Goal: Communication & Community: Answer question/provide support

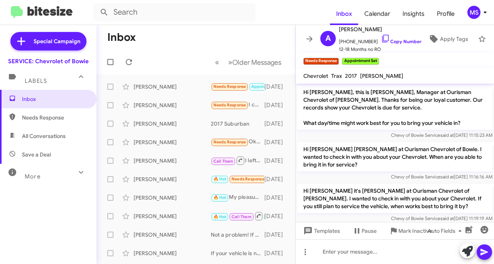
scroll to position [52, 0]
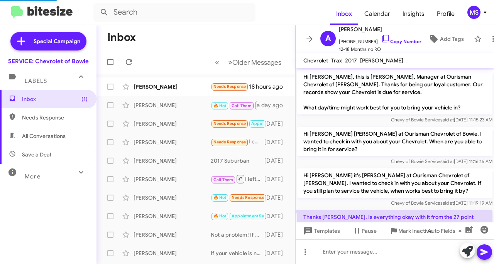
scroll to position [21, 0]
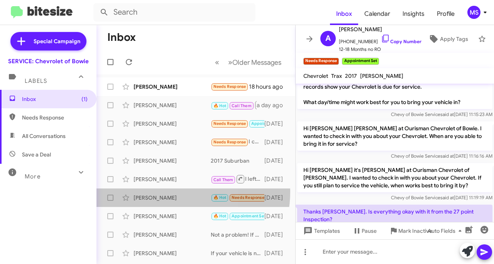
click at [166, 191] on div "[PERSON_NAME] 🔥 Hot Needs Response Important Yes thanx for checking [DATE]" at bounding box center [196, 197] width 186 height 15
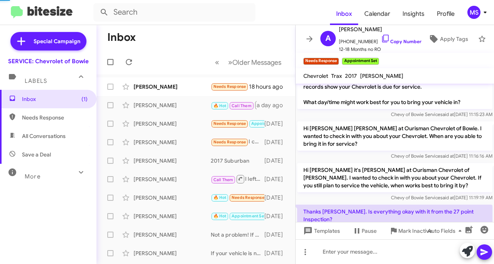
scroll to position [120, 0]
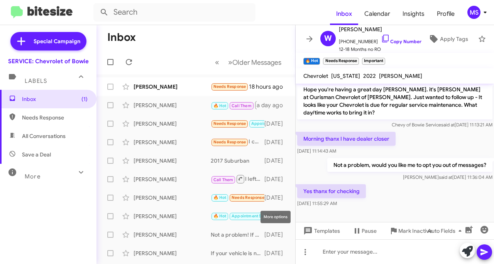
click at [0, 0] on icon at bounding box center [0, 0] width 0 height 0
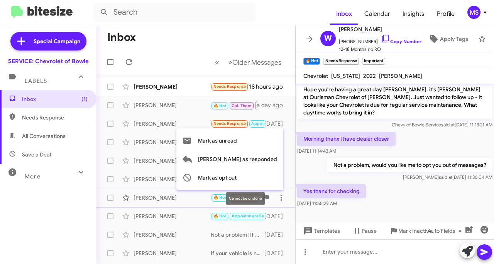
click at [236, 173] on span "Mark as opt out" at bounding box center [217, 178] width 39 height 19
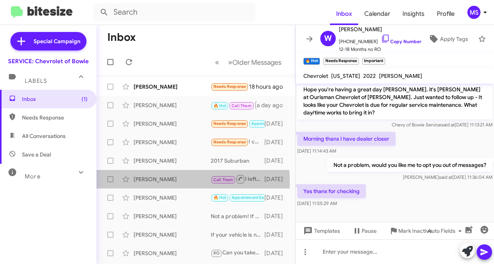
click at [155, 182] on div "[PERSON_NAME]" at bounding box center [171, 179] width 77 height 8
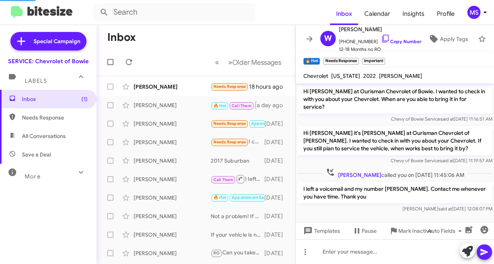
scroll to position [0, 0]
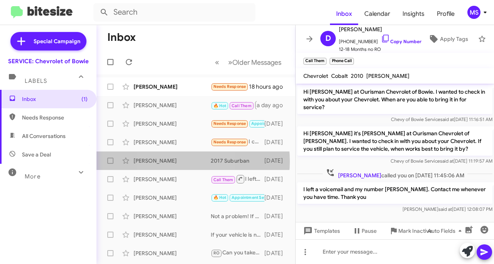
click at [164, 161] on div "[PERSON_NAME]" at bounding box center [171, 161] width 77 height 8
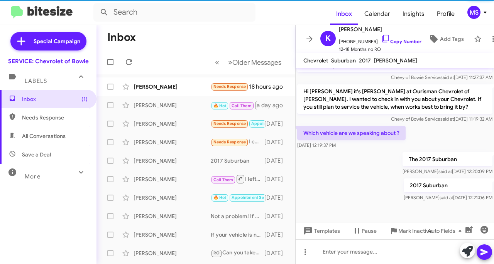
scroll to position [274, 0]
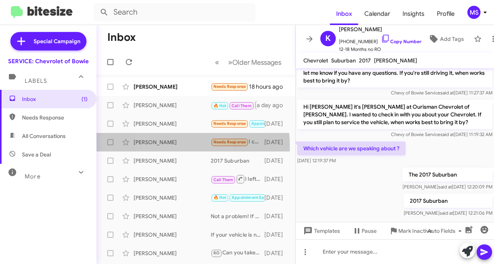
click at [164, 146] on div "[PERSON_NAME]" at bounding box center [171, 142] width 77 height 8
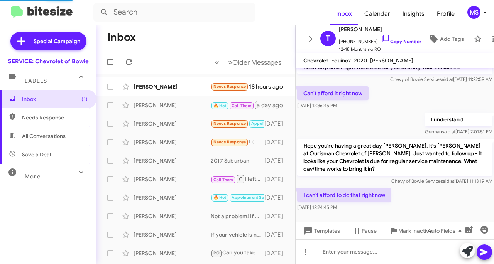
scroll to position [56, 0]
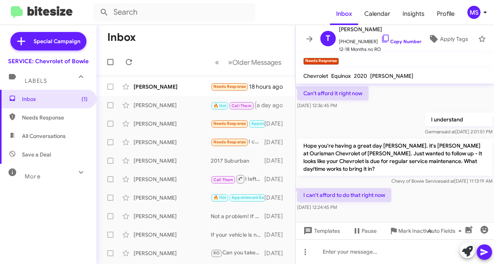
click at [149, 147] on div "[PERSON_NAME] Needs Response I can't afford to do that right now [DATE]" at bounding box center [196, 142] width 186 height 15
click at [162, 132] on span "[PERSON_NAME] Needs Response Appointment Set Thanks [PERSON_NAME]. Is everythin…" at bounding box center [195, 124] width 199 height 19
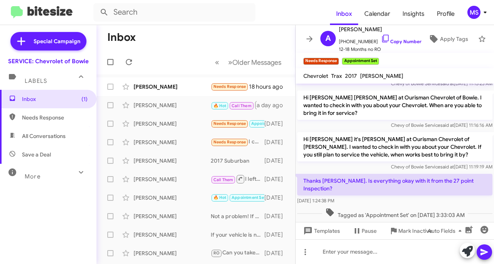
scroll to position [52, 0]
click at [157, 116] on div "[PERSON_NAME] Needs Response Appointment Set Thanks [PERSON_NAME]. Is everythin…" at bounding box center [196, 123] width 186 height 15
click at [159, 139] on div "[PERSON_NAME]" at bounding box center [171, 142] width 77 height 8
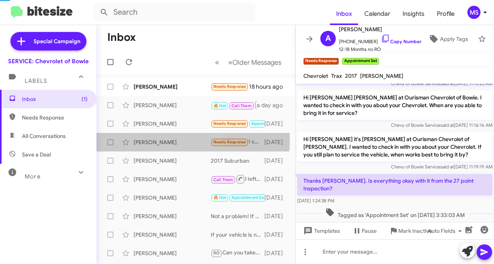
scroll to position [56, 0]
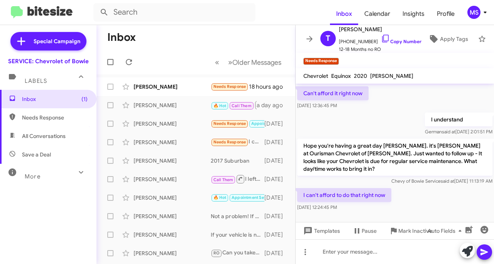
click at [158, 127] on div "[PERSON_NAME]" at bounding box center [171, 124] width 77 height 8
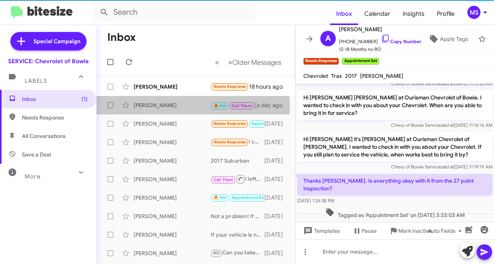
click at [167, 107] on div "[PERSON_NAME]" at bounding box center [171, 105] width 77 height 8
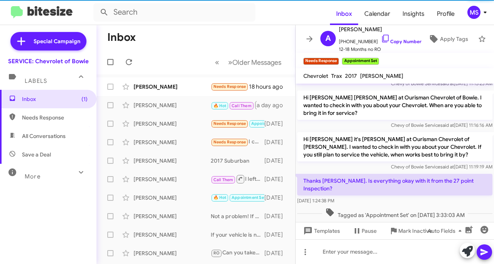
scroll to position [67, 0]
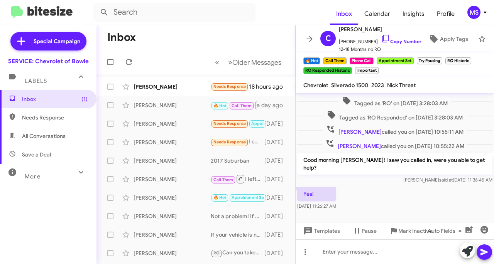
click at [167, 88] on div "[PERSON_NAME]" at bounding box center [171, 87] width 77 height 8
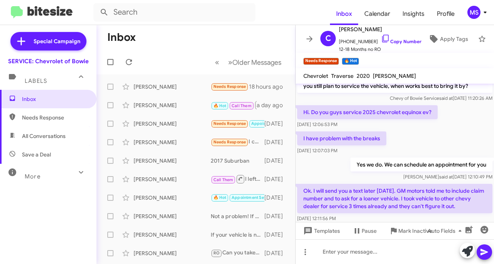
scroll to position [556, 0]
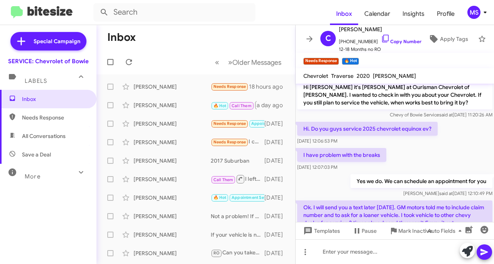
click at [403, 39] on link "Copy Number" at bounding box center [401, 42] width 40 height 6
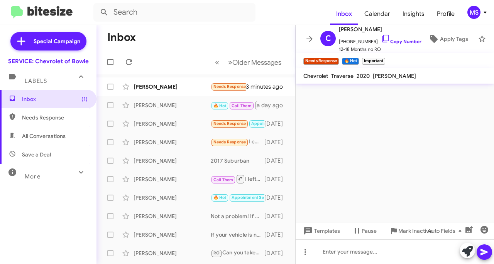
scroll to position [0, 0]
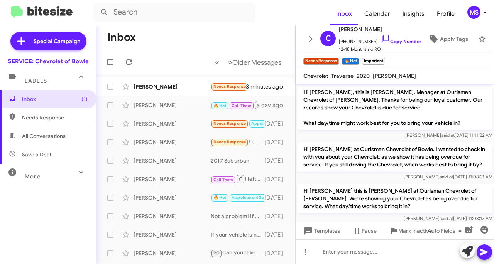
click at [150, 88] on div "[PERSON_NAME]" at bounding box center [171, 87] width 77 height 8
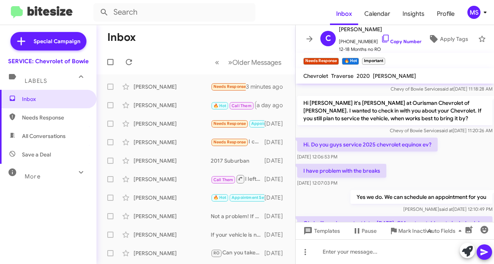
scroll to position [622, 0]
